Goal: Navigation & Orientation: Find specific page/section

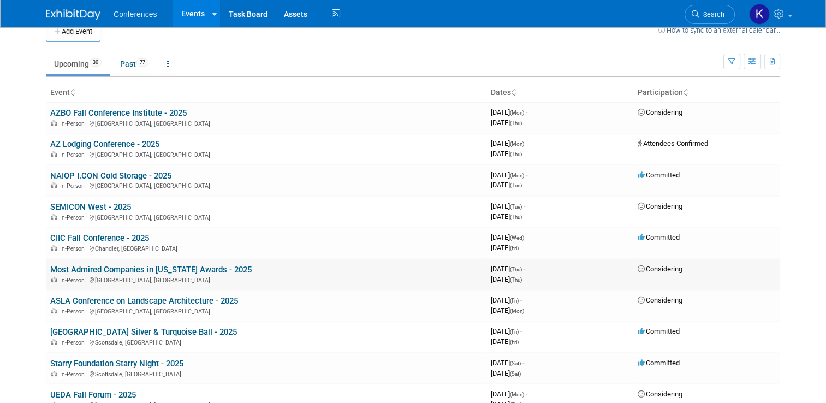
scroll to position [17, 0]
click at [125, 233] on link "CIIC Fall Conference - 2025" at bounding box center [99, 238] width 99 height 10
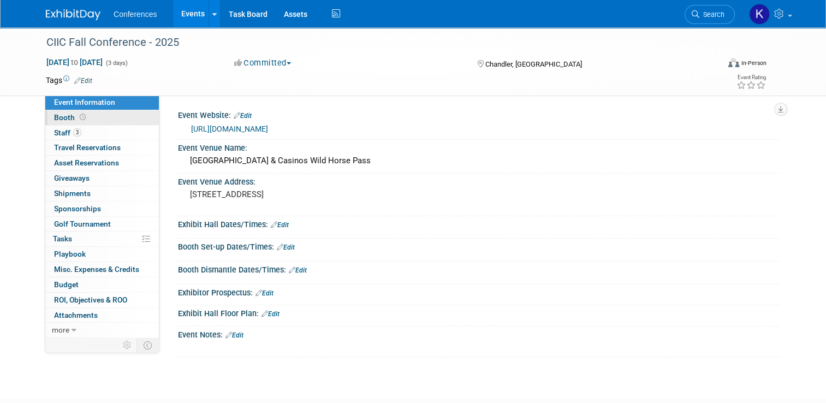
click at [55, 121] on span "Booth" at bounding box center [71, 117] width 34 height 9
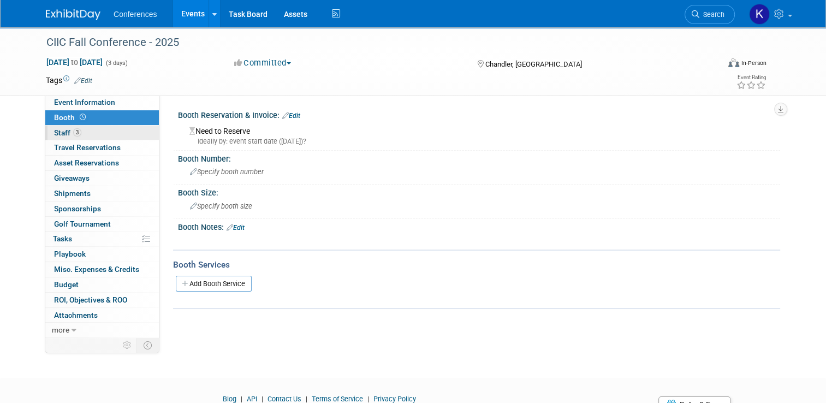
click at [59, 134] on span "Staff 3" at bounding box center [67, 132] width 27 height 9
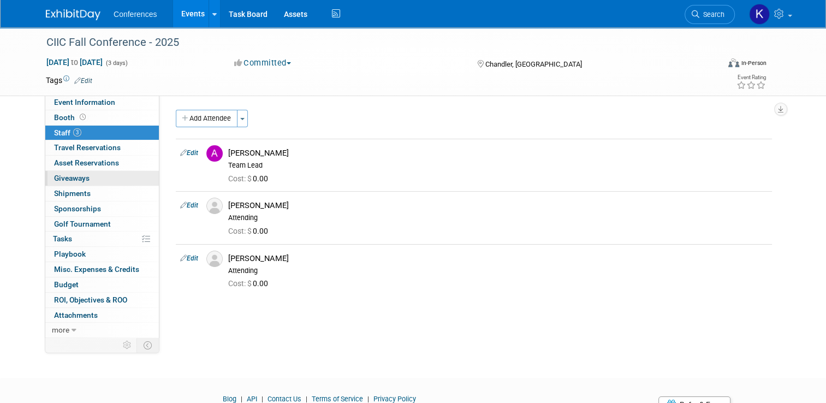
click at [72, 182] on link "0 Giveaways 0" at bounding box center [102, 178] width 114 height 15
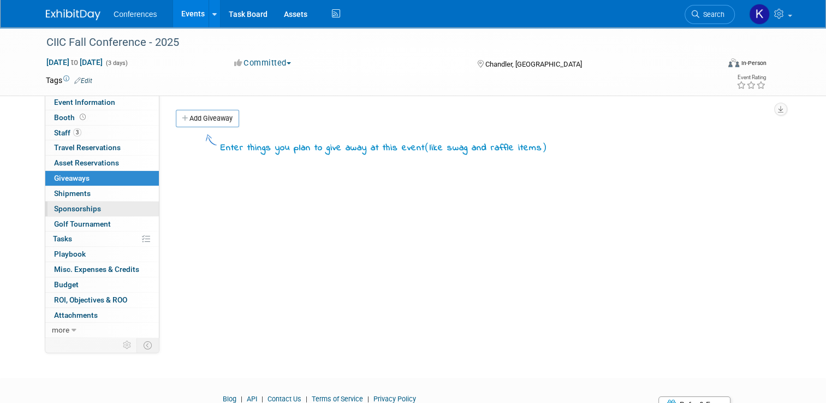
click at [72, 209] on span "Sponsorships 0" at bounding box center [77, 208] width 47 height 9
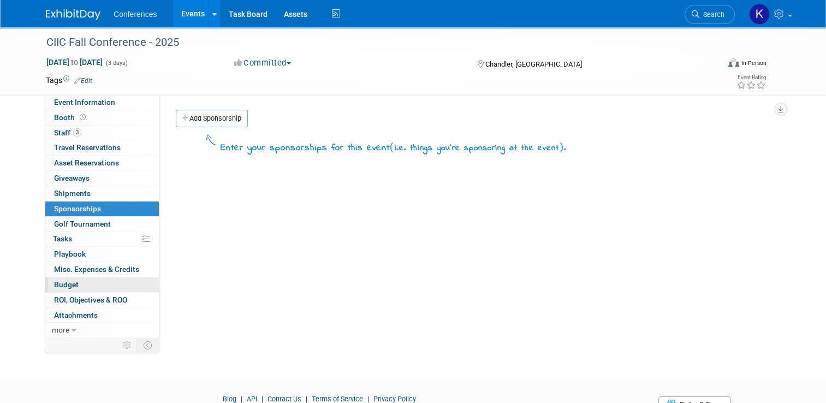
click at [72, 284] on link "Budget" at bounding box center [102, 284] width 114 height 15
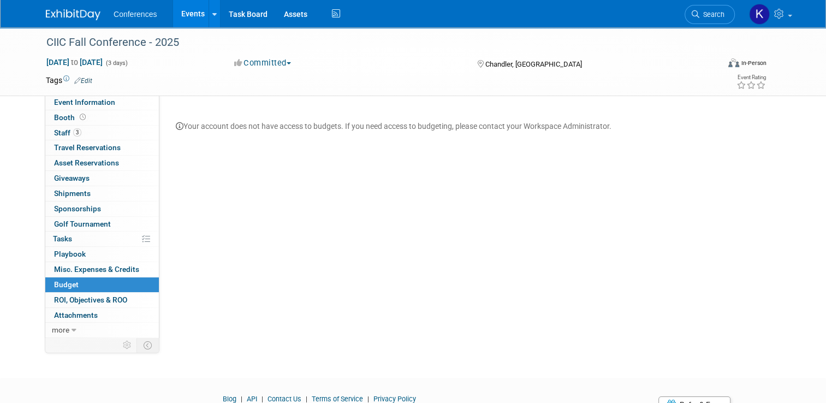
click at [59, 15] on img at bounding box center [73, 14] width 55 height 11
